Goal: Task Accomplishment & Management: Use online tool/utility

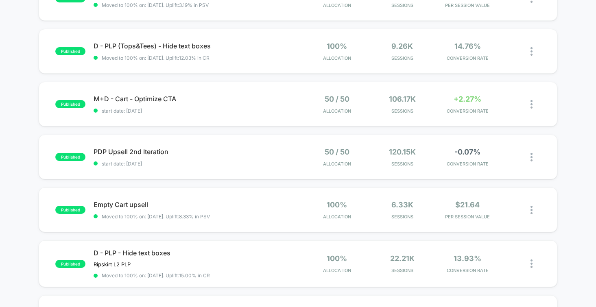
scroll to position [114, 0]
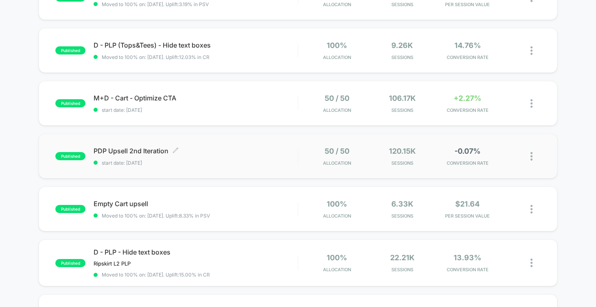
click at [243, 160] on span "start date: [DATE]" at bounding box center [196, 163] width 204 height 6
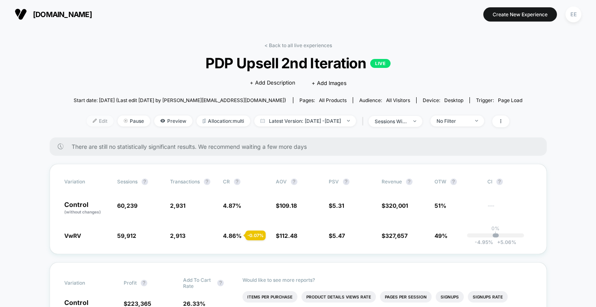
click at [87, 121] on span "Edit" at bounding box center [100, 121] width 27 height 11
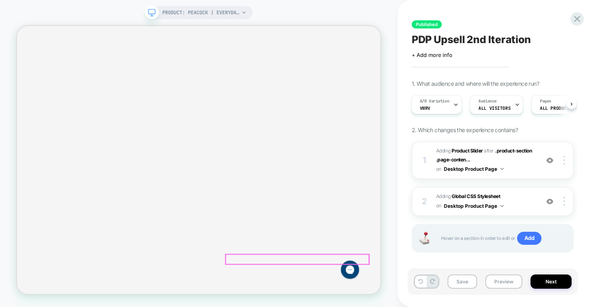
scroll to position [134, 0]
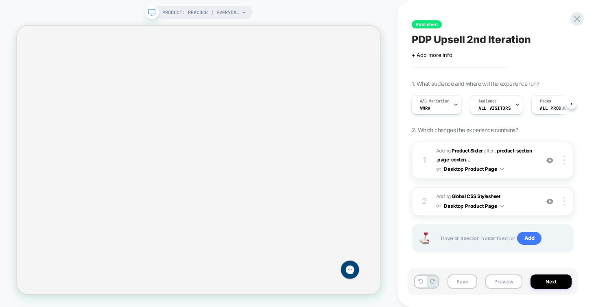
click at [151, 14] on rect at bounding box center [152, 11] width 7 height 4
click at [245, 13] on icon at bounding box center [244, 12] width 5 height 5
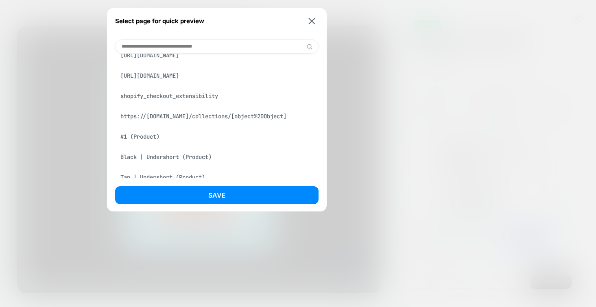
scroll to position [0, 0]
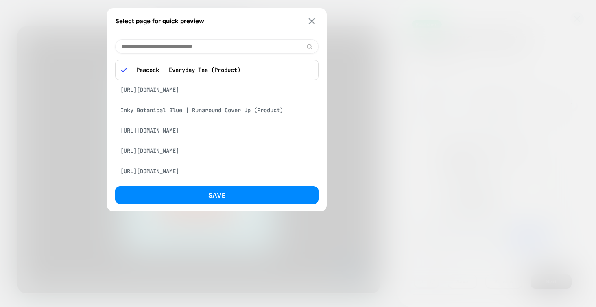
click at [312, 19] on img at bounding box center [312, 21] width 7 height 6
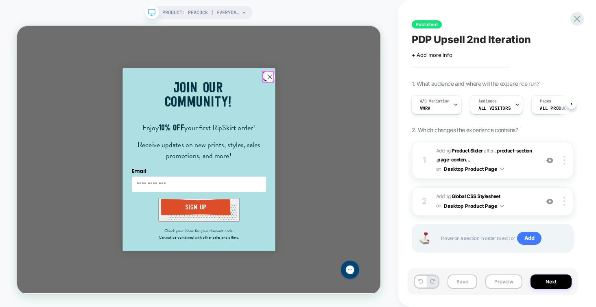
click at [349, 90] on circle "Close dialog" at bounding box center [353, 93] width 13 height 13
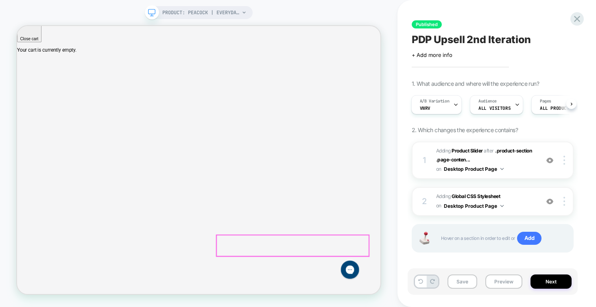
scroll to position [169, 0]
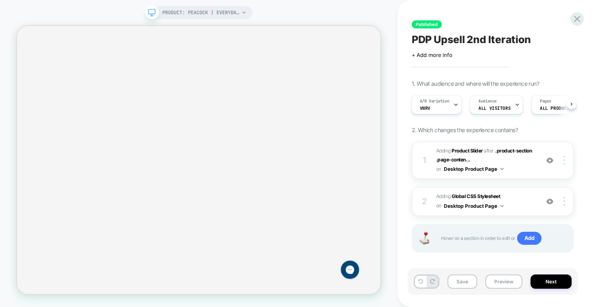
click at [565, 23] on div "Published PDP Upsell 2nd Iteration Click to edit experience details + Add more …" at bounding box center [493, 153] width 170 height 291
click at [573, 22] on icon at bounding box center [577, 18] width 11 height 11
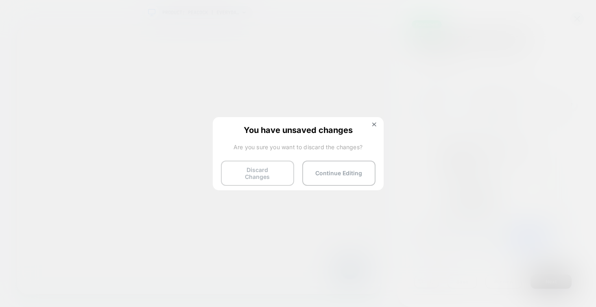
click at [259, 170] on button "Discard Changes" at bounding box center [257, 173] width 73 height 25
